Goal: Task Accomplishment & Management: Manage account settings

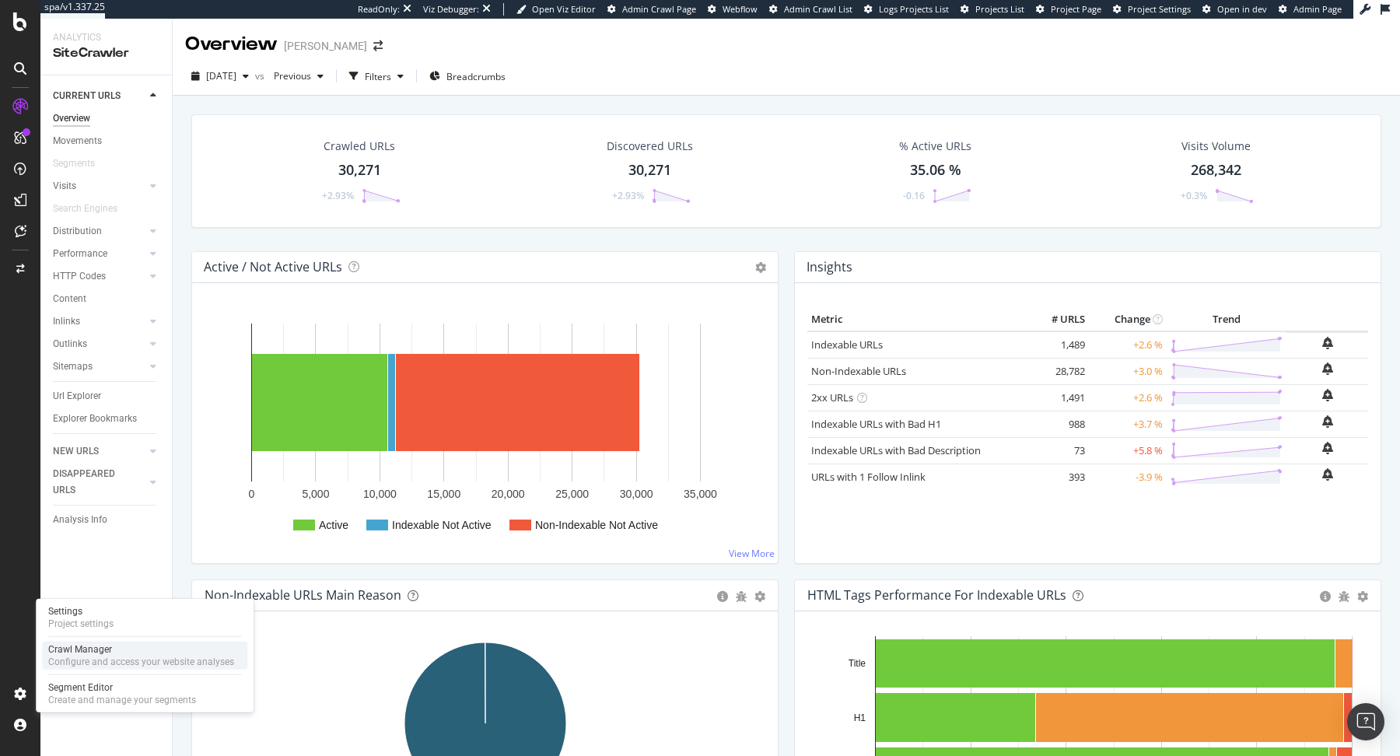
click at [59, 664] on div "Configure and access your website analyses" at bounding box center [141, 662] width 186 height 12
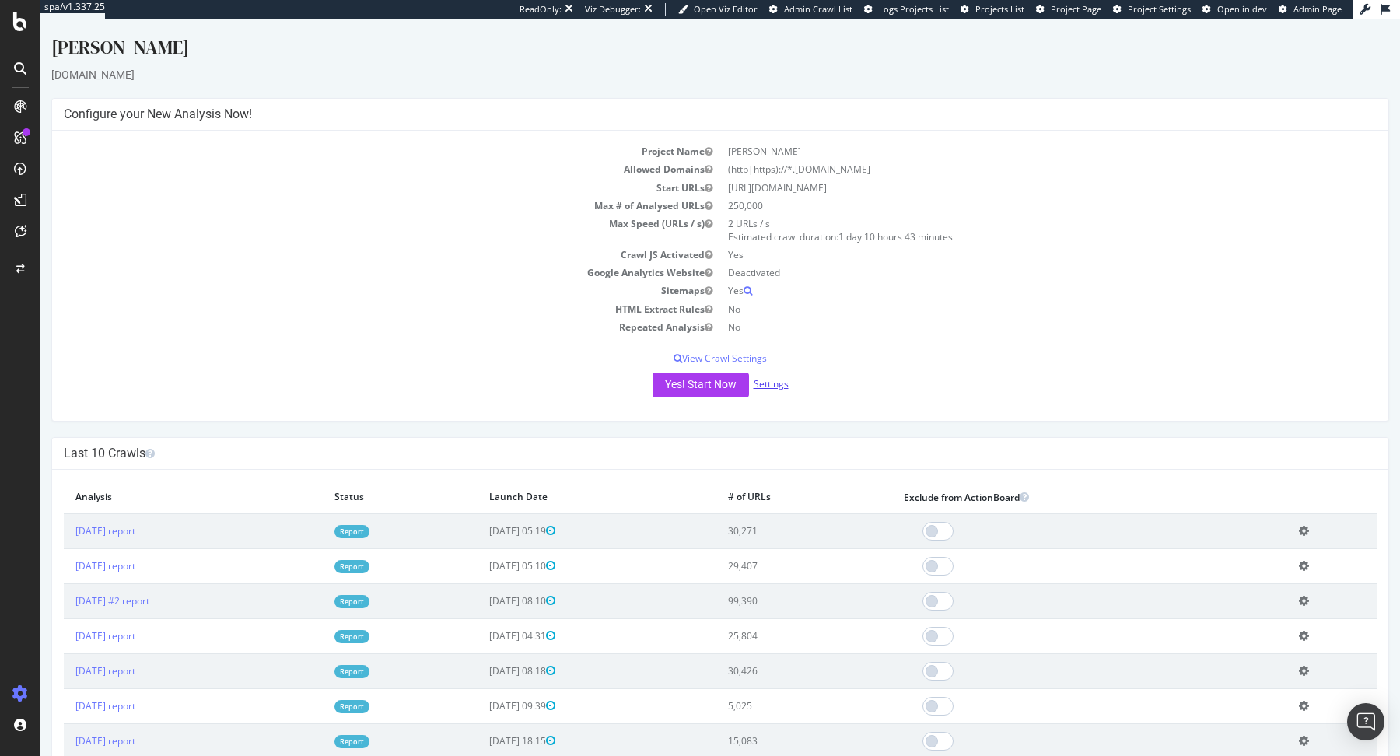
click at [780, 384] on link "Settings" at bounding box center [771, 383] width 35 height 13
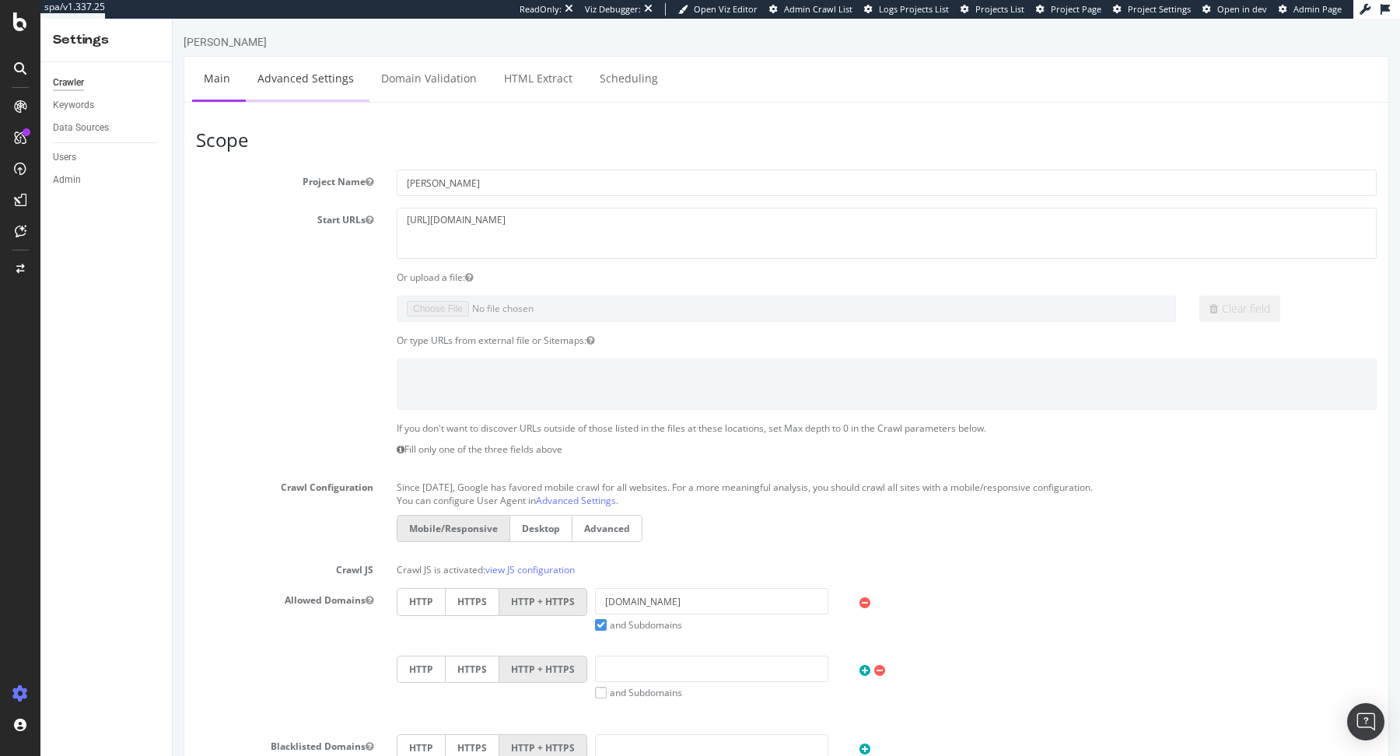
click at [301, 77] on link "Advanced Settings" at bounding box center [306, 78] width 120 height 43
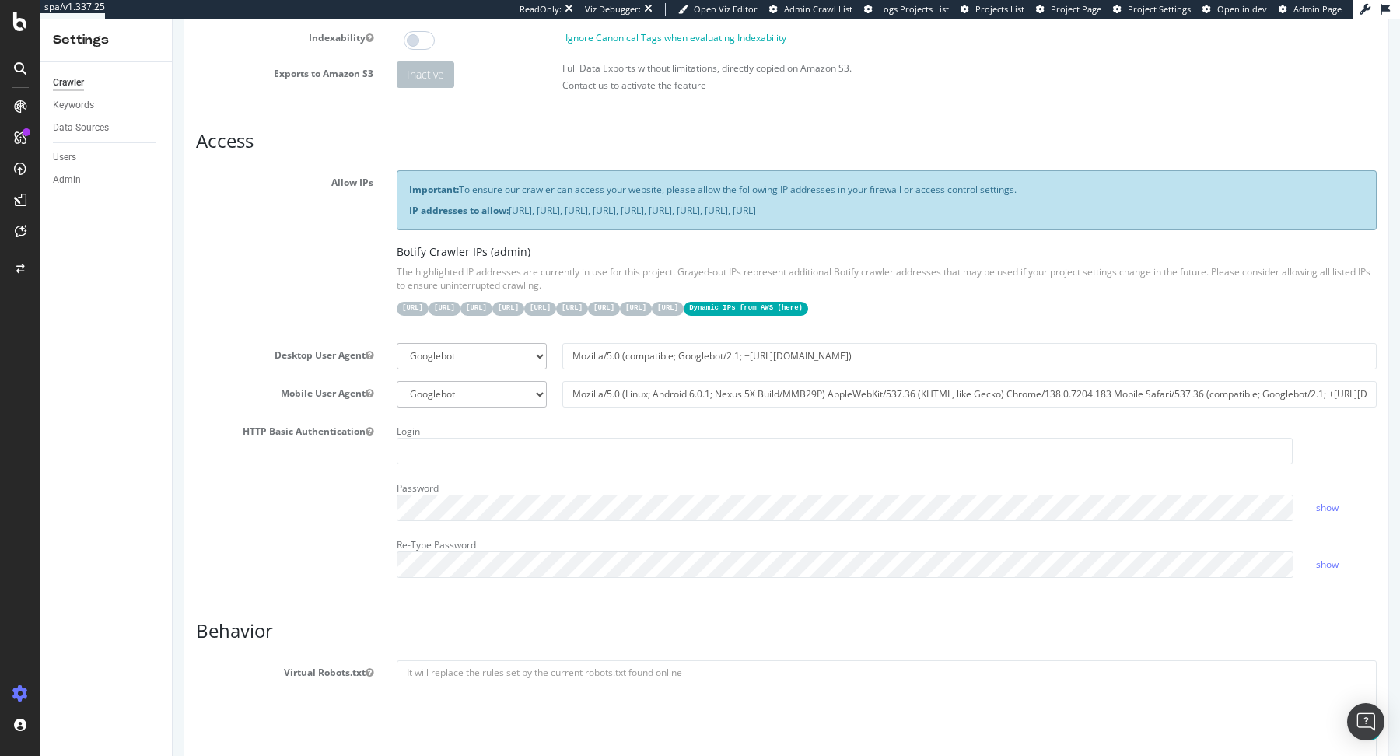
scroll to position [244, 0]
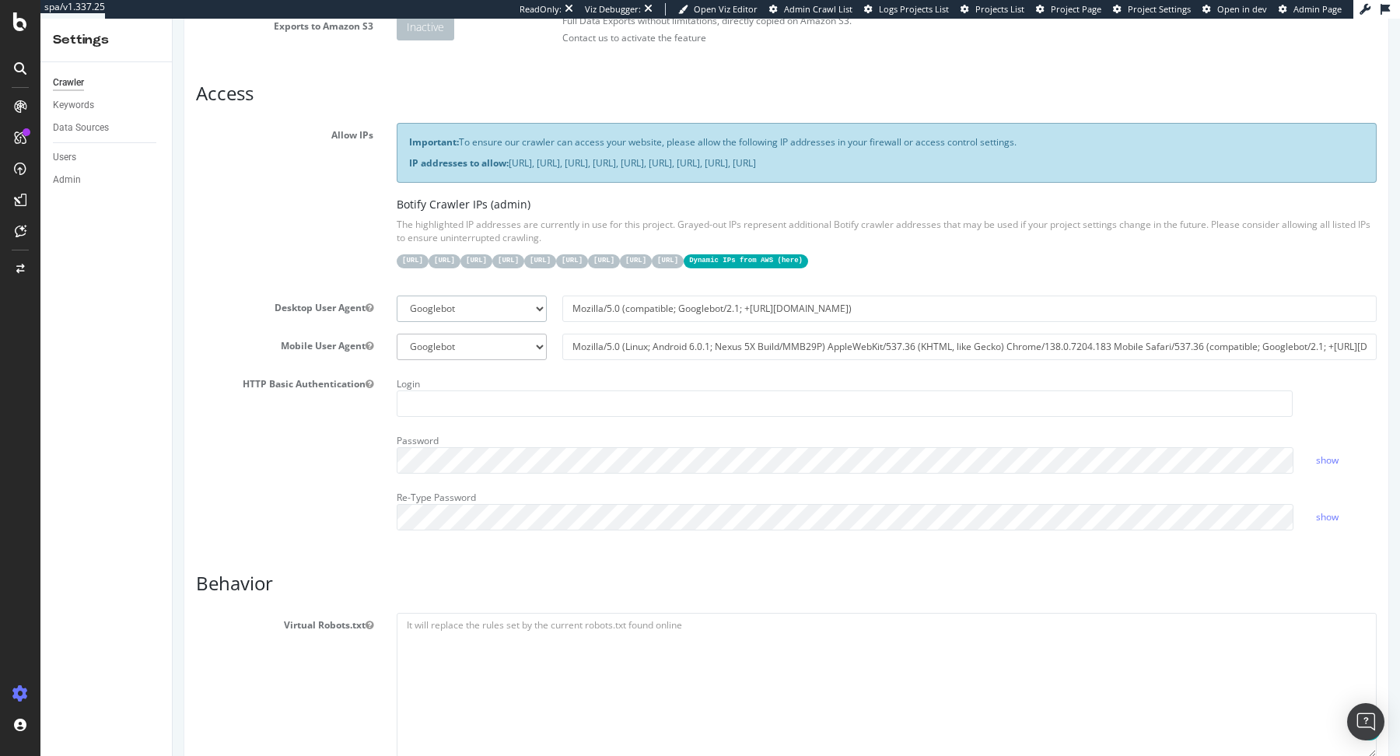
click at [510, 304] on select "Botify Googlebot Chrome Firefox Edge Custom" at bounding box center [472, 309] width 150 height 26
select select "Mozilla/5.0 (Windows NT 10.0; Win64; x64; rv:141.0) Gecko/20100101 Firefox/141.0"
click at [397, 296] on select "Botify Googlebot Chrome Firefox Edge Custom" at bounding box center [472, 309] width 150 height 26
type input "Mozilla/5.0 (Windows NT 10.0; Win64; x64; rv:141.0) Gecko/20100101 Firefox/141.0"
click at [498, 345] on select "Botify Googlebot Safari iPhone Safari iPad Chrome Android Custom" at bounding box center [472, 347] width 150 height 26
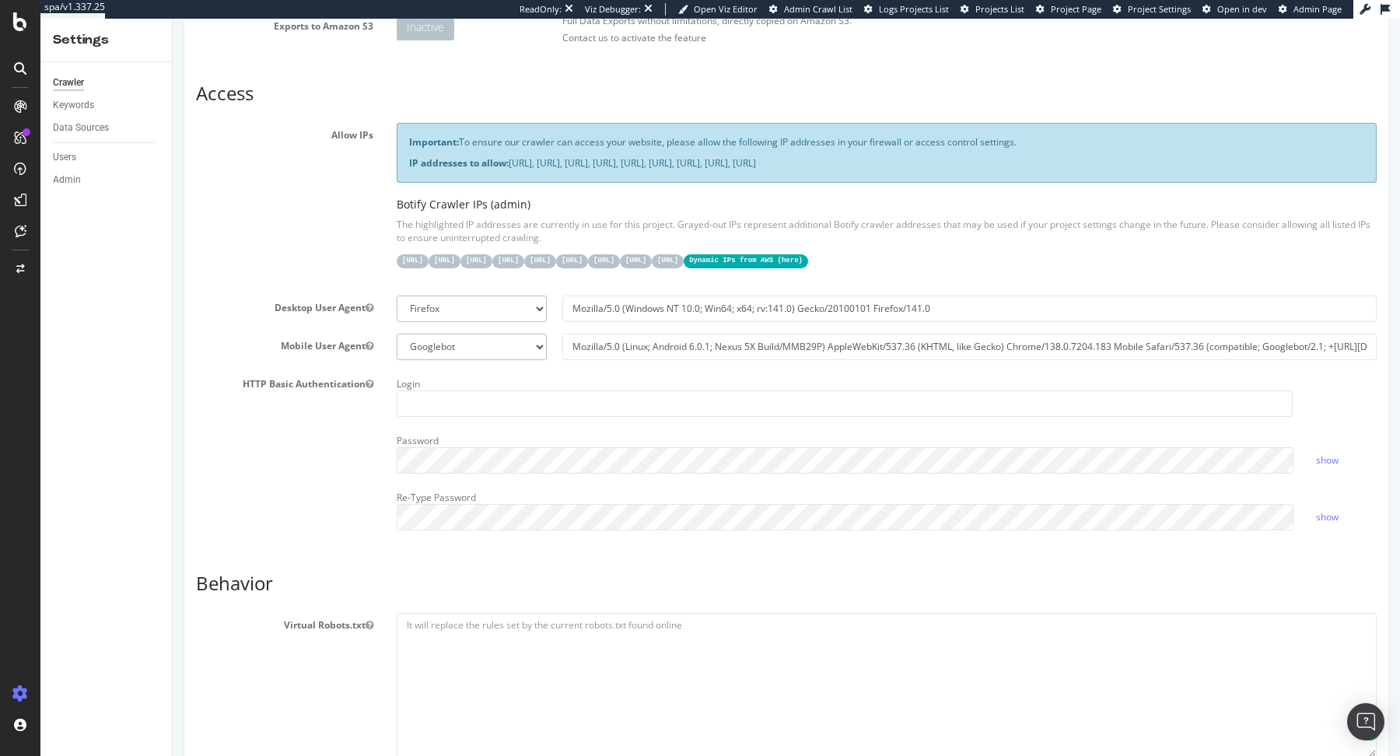
click at [502, 289] on section "Allow IPs Important: To ensure our crawler can access your website, please allo…" at bounding box center [786, 332] width 1181 height 419
click at [507, 304] on select "Botify Googlebot Chrome Firefox Edge Custom" at bounding box center [472, 309] width 150 height 26
select select "Mozilla/5.0 (compatible; Googlebot/2.1; +[URL][DOMAIN_NAME])"
click at [397, 296] on select "Botify Googlebot Chrome Firefox Edge Custom" at bounding box center [472, 309] width 150 height 26
type input "Mozilla/5.0 (compatible; Googlebot/2.1; +[URL][DOMAIN_NAME])"
